Goal: Find specific page/section: Find specific page/section

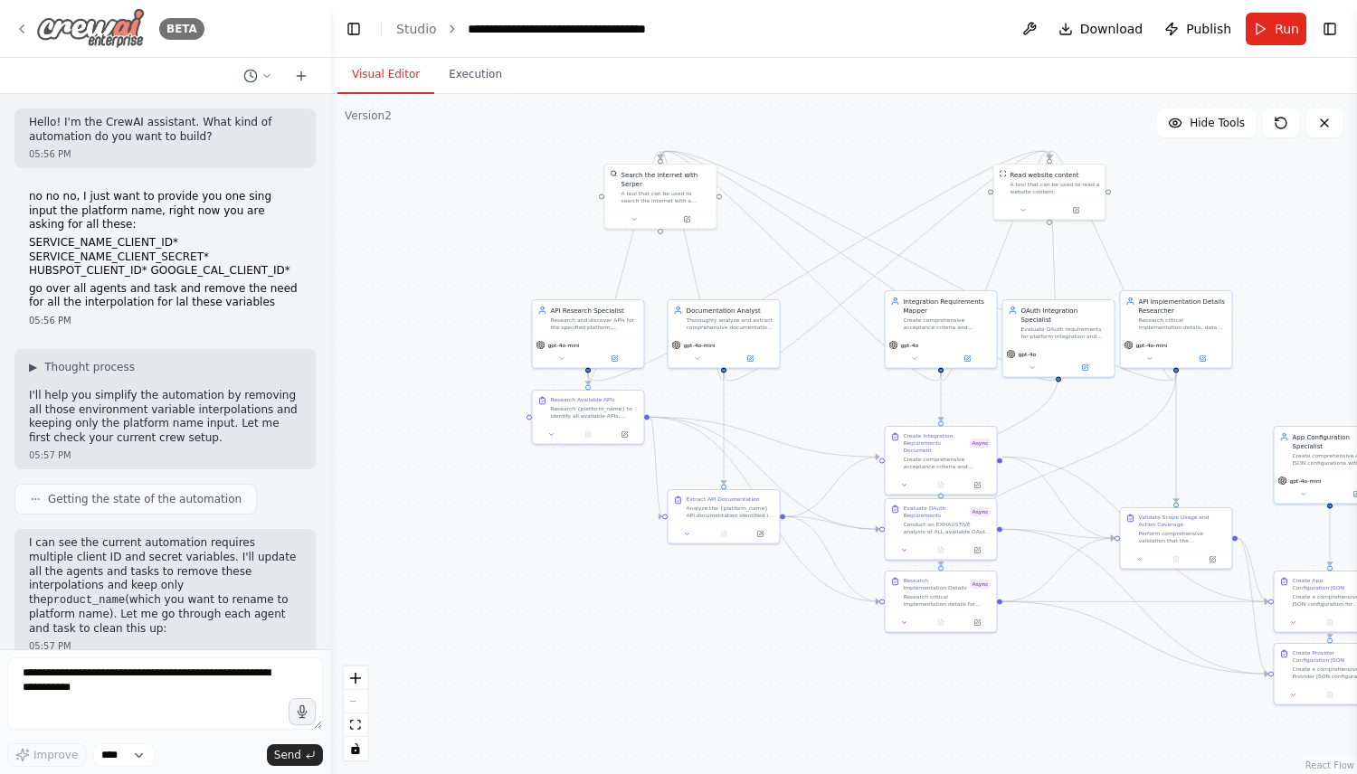
scroll to position [9917, 0]
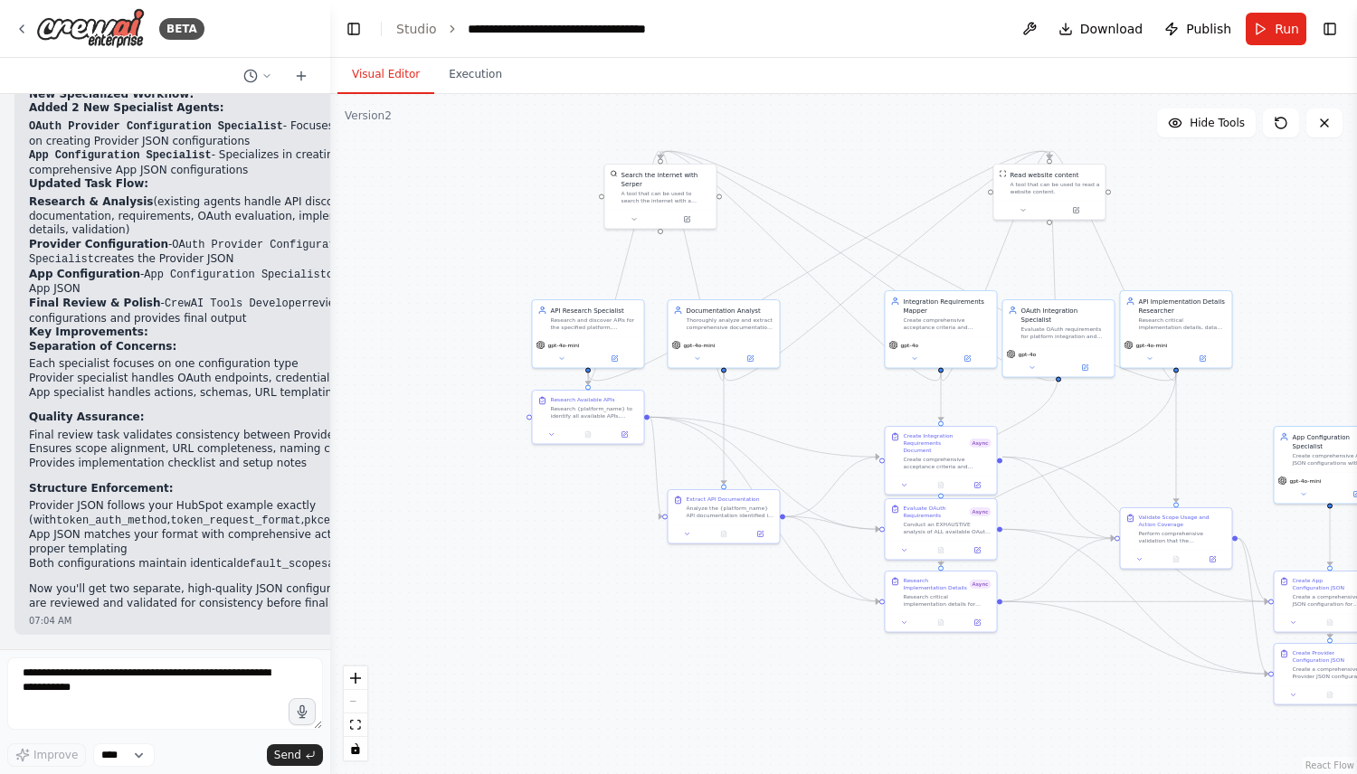
click at [11, 13] on div "BETA" at bounding box center [165, 29] width 330 height 58
click at [31, 38] on div "BETA" at bounding box center [109, 28] width 190 height 41
click at [24, 22] on icon at bounding box center [21, 29] width 14 height 14
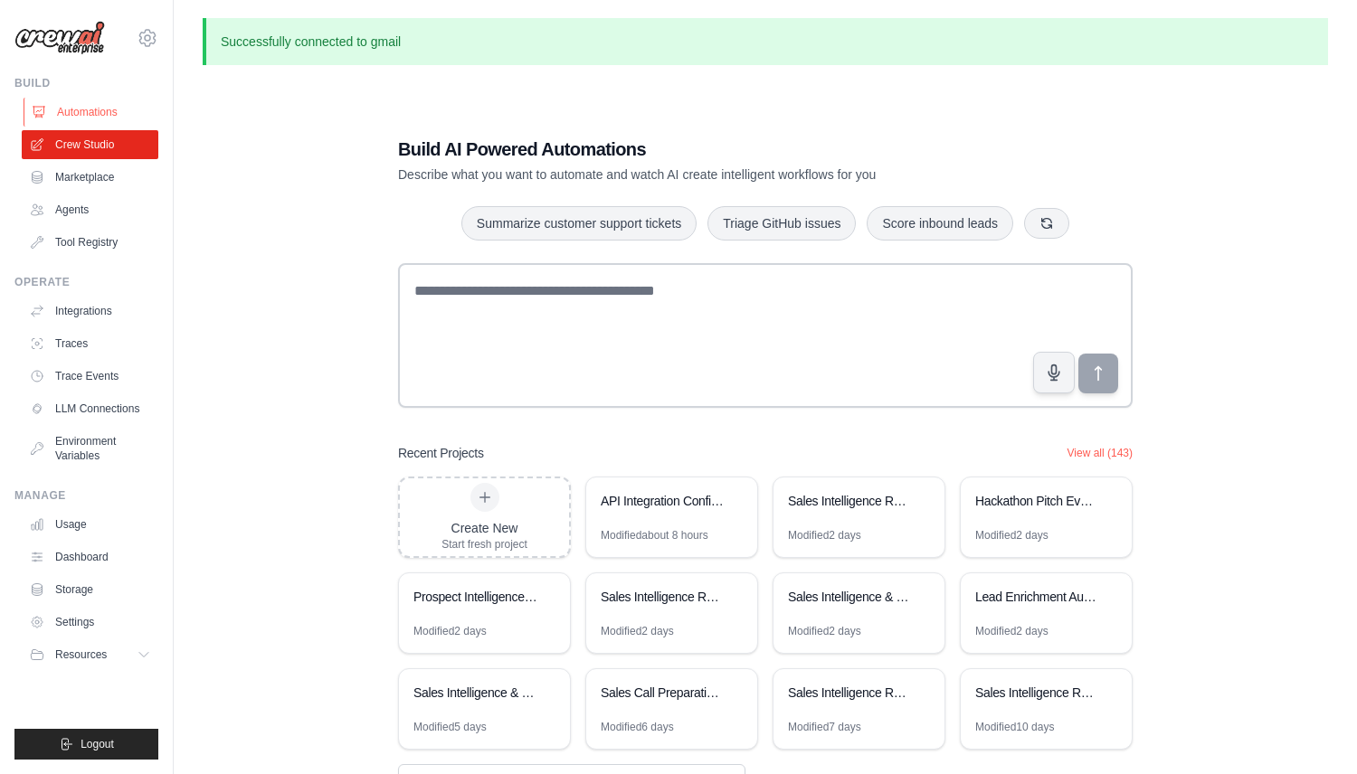
click at [85, 113] on link "Automations" at bounding box center [92, 112] width 137 height 29
